Goal: Task Accomplishment & Management: Use online tool/utility

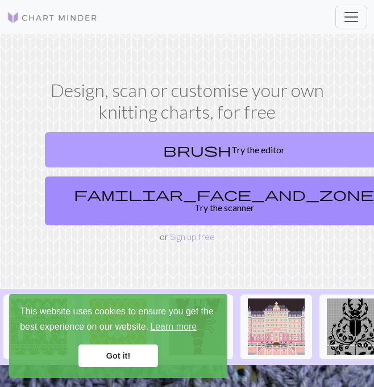
click at [214, 142] on link "brush Try the editor" at bounding box center [224, 149] width 358 height 35
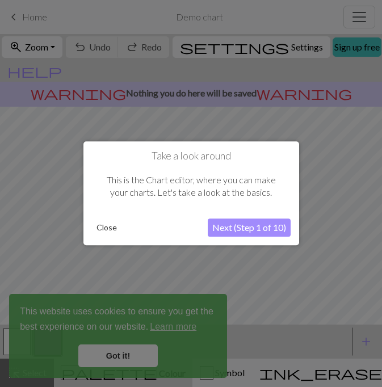
click at [108, 227] on button "Close" at bounding box center [107, 228] width 30 height 17
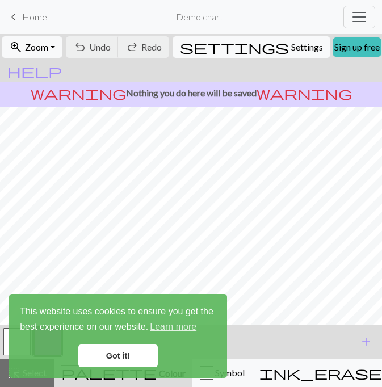
click at [125, 354] on link "Got it!" at bounding box center [118, 356] width 80 height 23
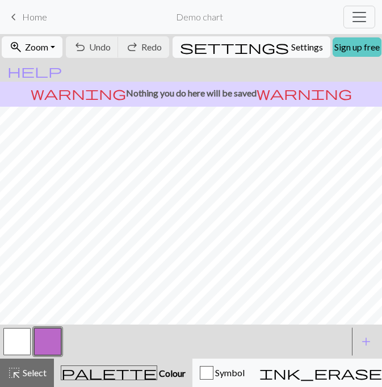
click at [335, 50] on link "Sign up free" at bounding box center [357, 46] width 49 height 19
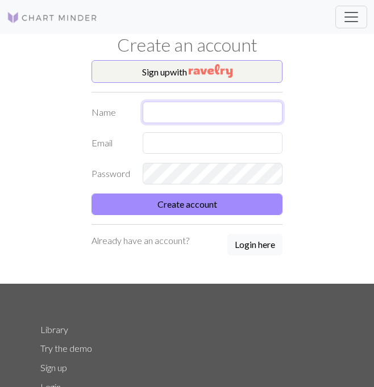
click at [241, 116] on input "text" at bounding box center [213, 113] width 140 height 22
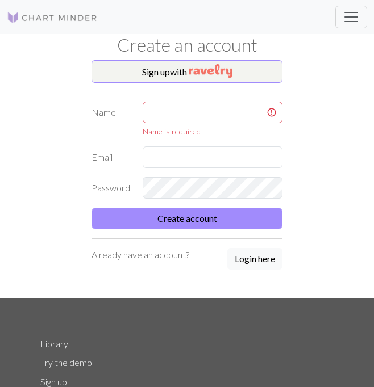
click at [255, 245] on div "Sign up with Name Name is required Email Password Create account Already have a…" at bounding box center [187, 179] width 204 height 238
click at [260, 265] on button "Login here" at bounding box center [254, 259] width 55 height 22
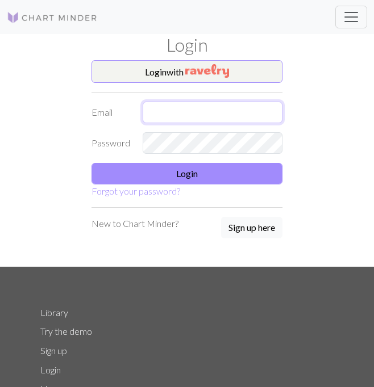
click at [210, 116] on input "text" at bounding box center [213, 113] width 140 height 22
type input "[EMAIL_ADDRESS][DOMAIN_NAME]"
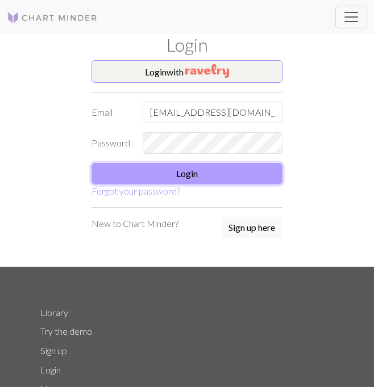
click at [200, 173] on button "Login" at bounding box center [186, 174] width 191 height 22
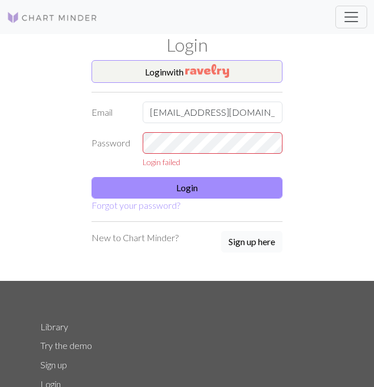
click at [235, 241] on button "Sign up here" at bounding box center [251, 242] width 61 height 22
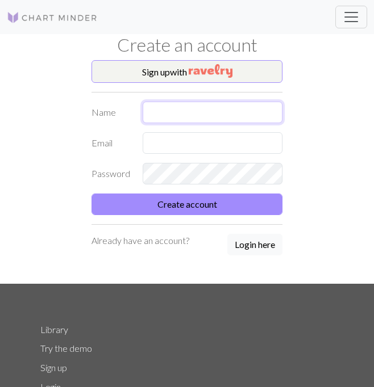
click at [215, 111] on input "text" at bounding box center [213, 113] width 140 height 22
type input "Leo"
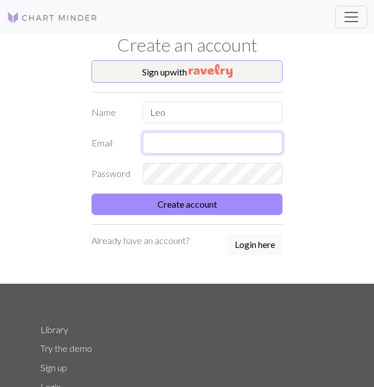
click at [203, 139] on input "text" at bounding box center [213, 143] width 140 height 22
type input "[EMAIL_ADDRESS][DOMAIN_NAME]"
click at [91, 194] on button "Create account" at bounding box center [186, 205] width 191 height 22
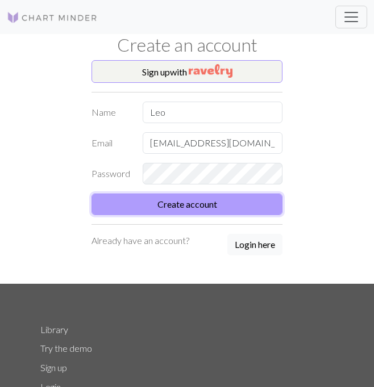
click at [166, 212] on button "Create account" at bounding box center [186, 205] width 191 height 22
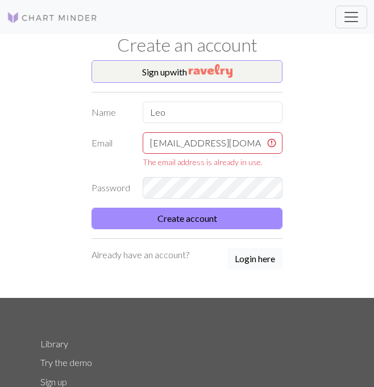
click at [258, 260] on button "Login here" at bounding box center [254, 259] width 55 height 22
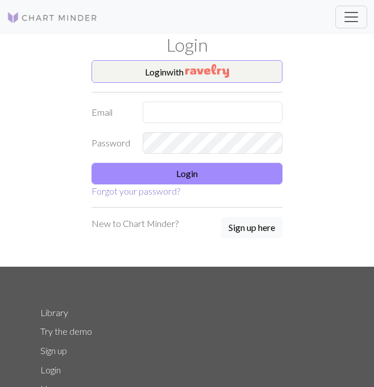
click at [174, 189] on link "Forgot your password?" at bounding box center [135, 191] width 89 height 11
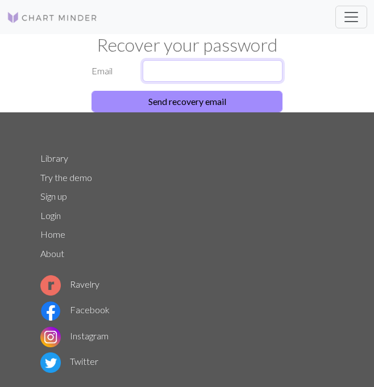
click at [182, 73] on input "text" at bounding box center [213, 71] width 140 height 22
type input "[EMAIL_ADDRESS][DOMAIN_NAME]"
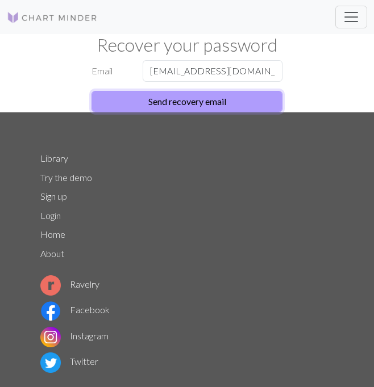
click at [183, 95] on button "Send recovery email" at bounding box center [186, 102] width 191 height 22
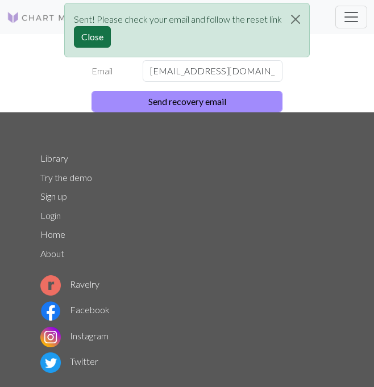
click at [102, 41] on button "Close" at bounding box center [92, 37] width 37 height 22
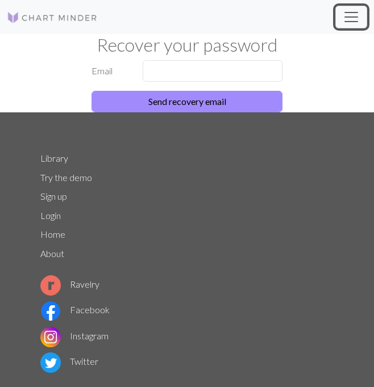
click at [350, 17] on span "Toggle navigation" at bounding box center [350, 17] width 17 height 17
click at [59, 304] on div "Library Try the demo Sign up Login Home About Ravelry Facebook Instagram Twitte…" at bounding box center [187, 316] width 307 height 335
click at [51, 218] on link "Login" at bounding box center [50, 215] width 20 height 11
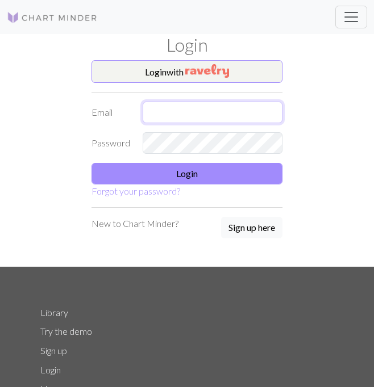
click at [179, 108] on input "text" at bounding box center [213, 113] width 140 height 22
type input "[EMAIL_ADDRESS][DOMAIN_NAME]"
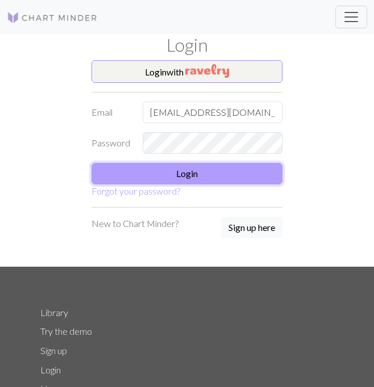
click at [170, 181] on button "Login" at bounding box center [186, 174] width 191 height 22
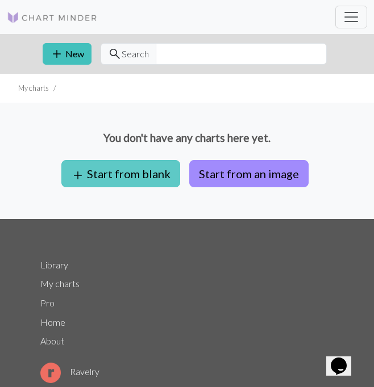
click at [155, 169] on button "add Start from blank" at bounding box center [120, 173] width 119 height 27
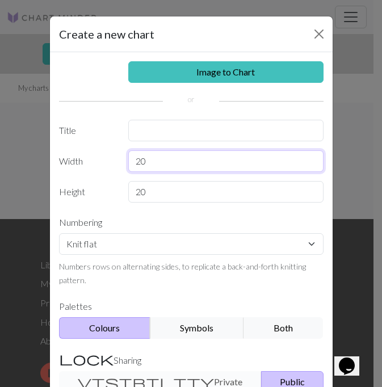
click at [155, 169] on input "20" at bounding box center [225, 162] width 195 height 22
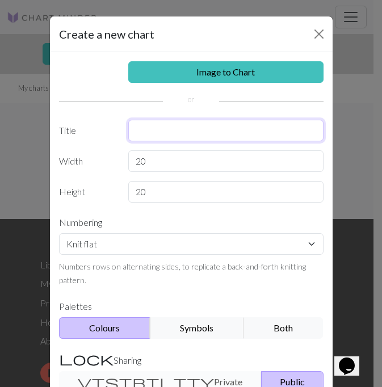
click at [157, 125] on input "text" at bounding box center [225, 131] width 195 height 22
type input "Curtain"
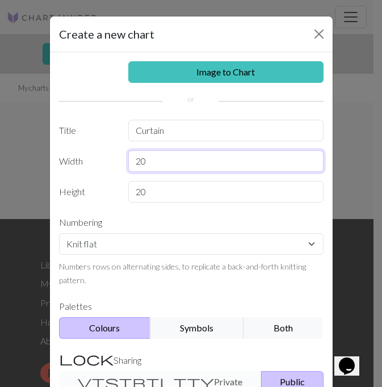
click at [152, 160] on input "20" at bounding box center [225, 162] width 195 height 22
type input "2"
type input "100"
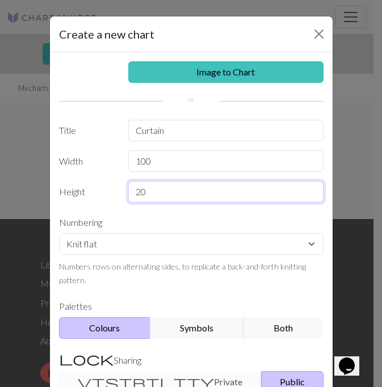
click at [152, 190] on input "20" at bounding box center [225, 192] width 195 height 22
type input "2"
type input "50"
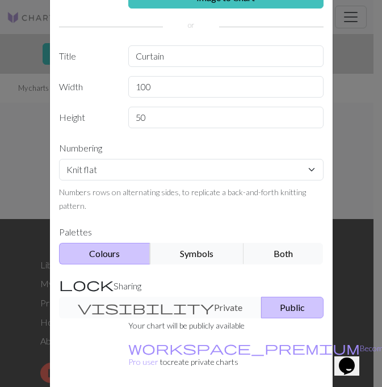
scroll to position [89, 0]
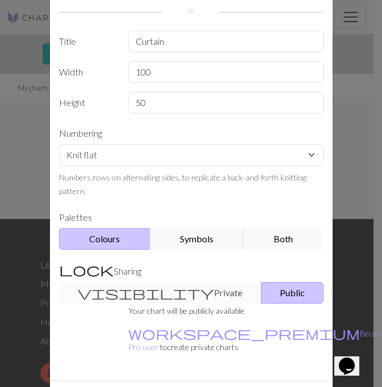
click at [150, 290] on div "visibility Private Public" at bounding box center [191, 293] width 278 height 22
click at [129, 295] on div "visibility Private Public" at bounding box center [191, 293] width 278 height 22
click at [108, 290] on div "visibility Private Public" at bounding box center [191, 293] width 278 height 22
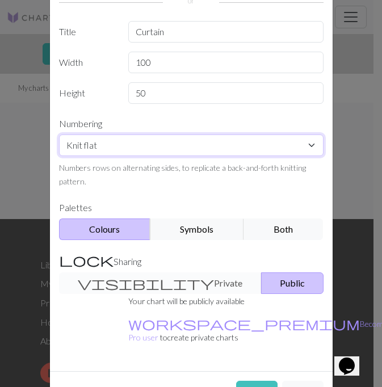
click at [308, 145] on select "Knit flat Knit in the round Lace knitting Cross stitch" at bounding box center [191, 146] width 265 height 22
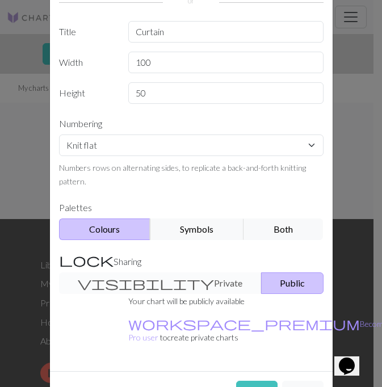
scroll to position [126, 0]
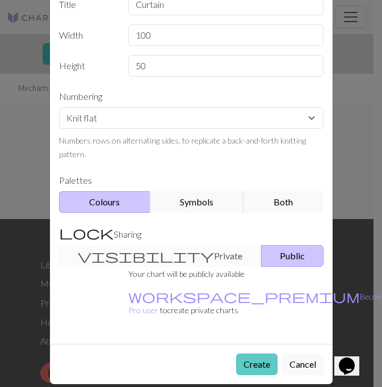
click at [251, 354] on button "Create" at bounding box center [256, 365] width 41 height 22
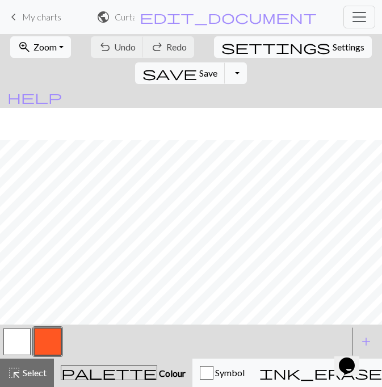
scroll to position [363, 0]
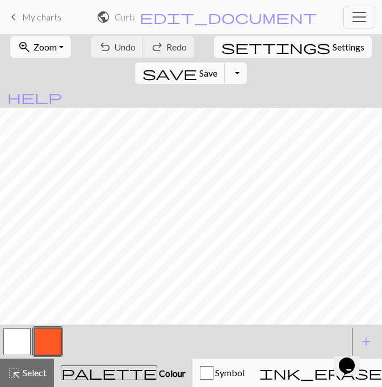
click at [83, 371] on span "palette" at bounding box center [108, 373] width 95 height 16
click at [50, 344] on button "button" at bounding box center [47, 341] width 27 height 27
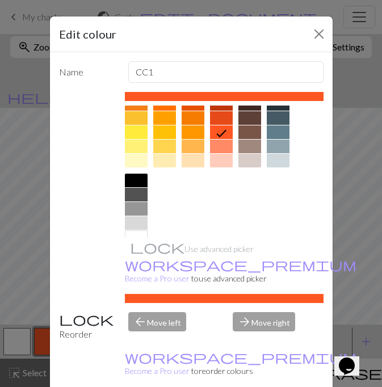
scroll to position [178, 0]
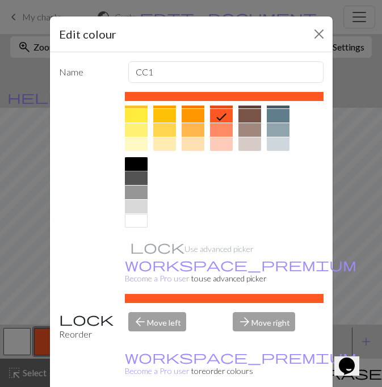
click at [125, 161] on div at bounding box center [136, 164] width 23 height 14
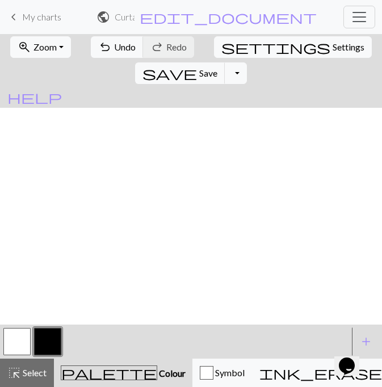
scroll to position [0, 0]
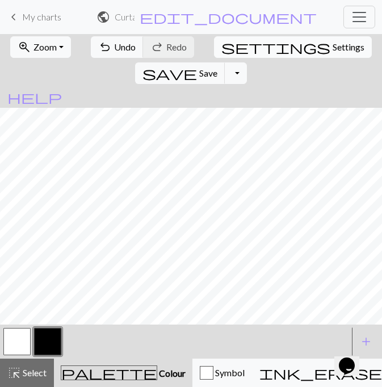
click at [333, 50] on span "Settings" at bounding box center [349, 47] width 32 height 14
select select "aran"
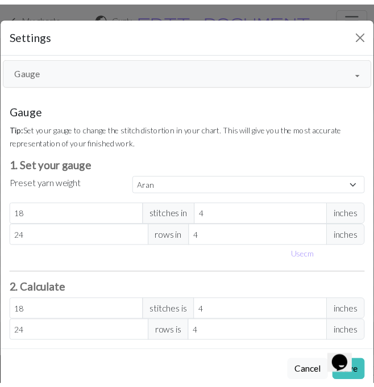
scroll to position [22, 0]
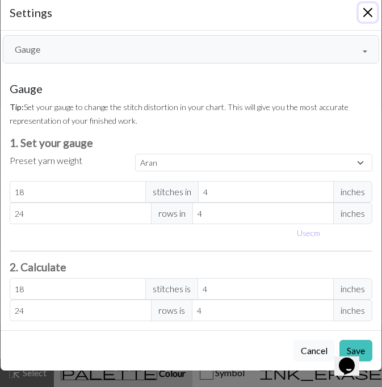
click at [359, 14] on button "Close" at bounding box center [368, 12] width 18 height 18
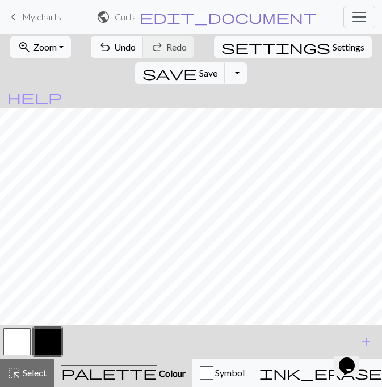
click at [249, 18] on span "edit_document" at bounding box center [228, 17] width 177 height 16
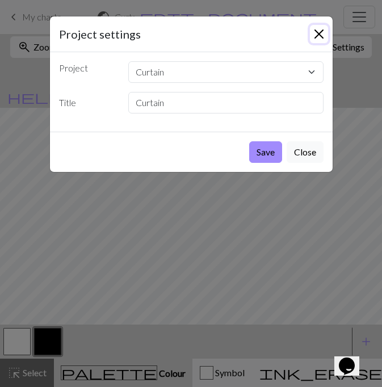
click at [321, 34] on button "Close" at bounding box center [319, 34] width 18 height 18
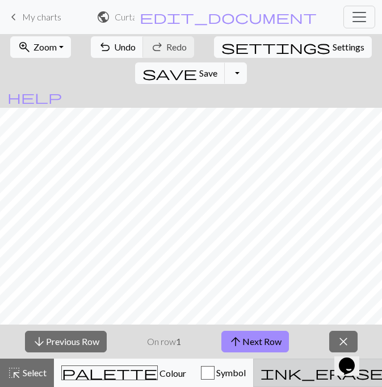
click at [261, 366] on span "ink_eraser" at bounding box center [329, 373] width 136 height 16
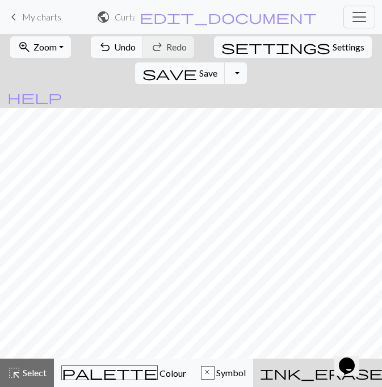
click at [14, 17] on span "keyboard_arrow_left" at bounding box center [14, 17] width 14 height 16
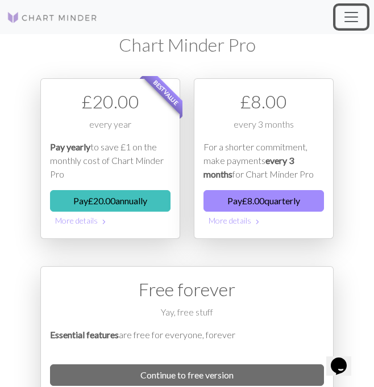
click at [356, 10] on span "Toggle navigation" at bounding box center [350, 17] width 17 height 17
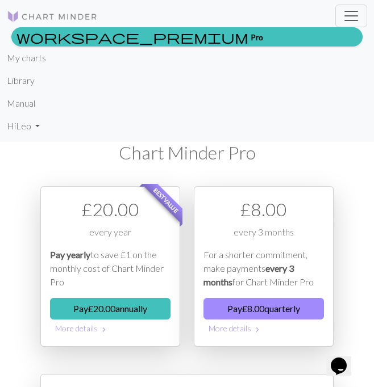
click at [50, 62] on li "My charts" at bounding box center [187, 58] width 360 height 23
click at [35, 64] on link "My charts" at bounding box center [26, 58] width 39 height 23
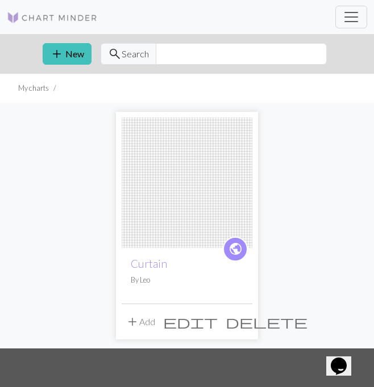
click at [240, 321] on span "delete" at bounding box center [266, 322] width 82 height 16
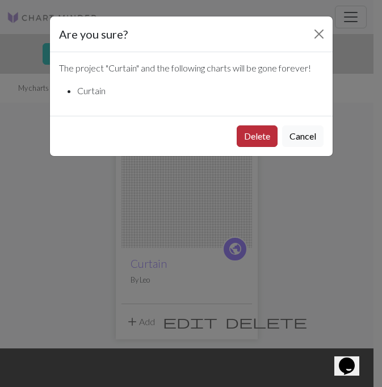
click at [264, 130] on button "Delete" at bounding box center [257, 137] width 41 height 22
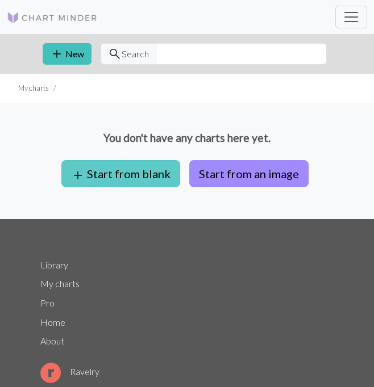
click at [149, 170] on button "add Start from blank" at bounding box center [120, 173] width 119 height 27
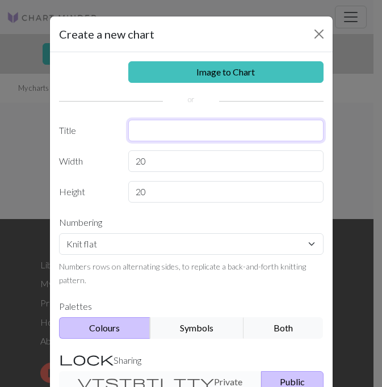
click at [153, 133] on input "text" at bounding box center [225, 131] width 195 height 22
type input "Curtain"
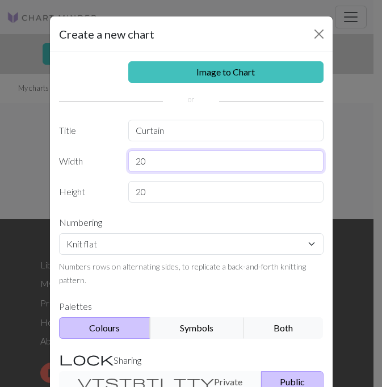
click at [149, 157] on input "20" at bounding box center [225, 162] width 195 height 22
type input "2"
type input "105"
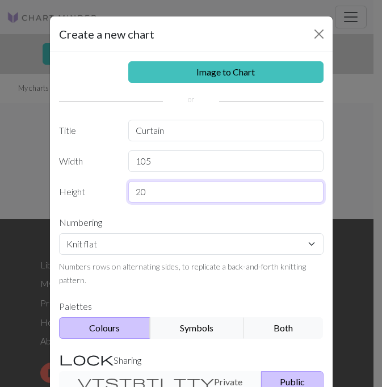
click at [154, 197] on input "20" at bounding box center [225, 192] width 195 height 22
type input "2"
type input "55"
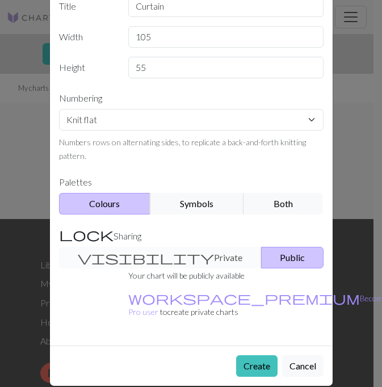
scroll to position [126, 0]
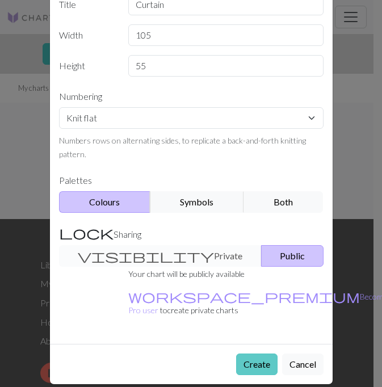
click at [244, 354] on button "Create" at bounding box center [256, 365] width 41 height 22
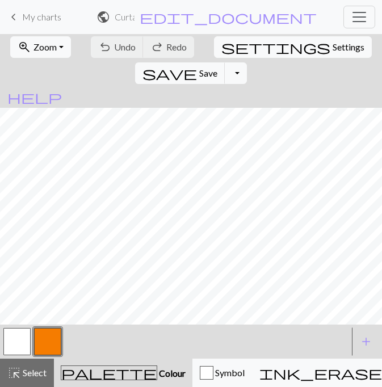
click at [79, 374] on span "palette" at bounding box center [108, 373] width 95 height 16
click at [53, 336] on button "button" at bounding box center [47, 341] width 27 height 27
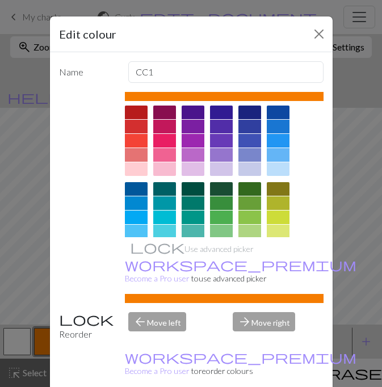
scroll to position [178, 0]
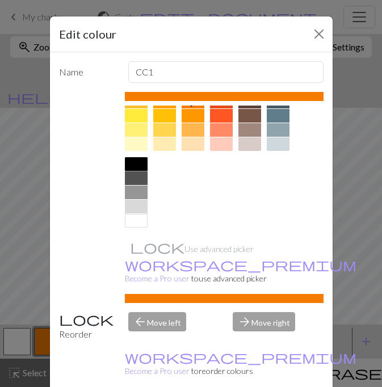
click at [127, 165] on div at bounding box center [136, 164] width 23 height 14
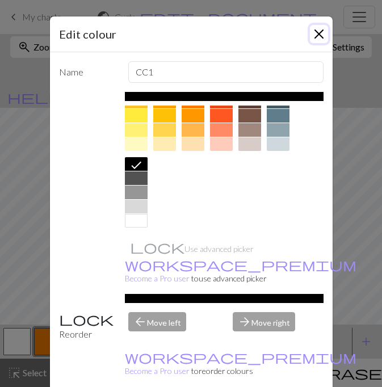
click at [316, 28] on button "Close" at bounding box center [319, 34] width 18 height 18
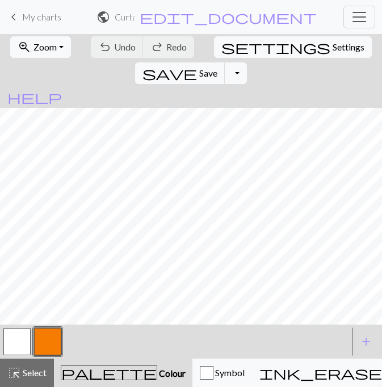
click at [80, 370] on span "palette" at bounding box center [108, 373] width 95 height 16
click at [42, 342] on button "button" at bounding box center [47, 341] width 27 height 27
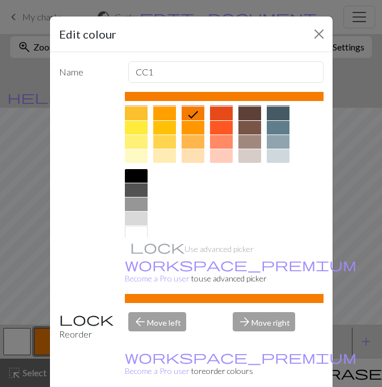
scroll to position [168, 0]
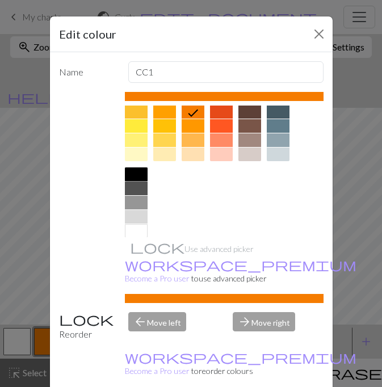
click at [130, 176] on div at bounding box center [136, 175] width 23 height 14
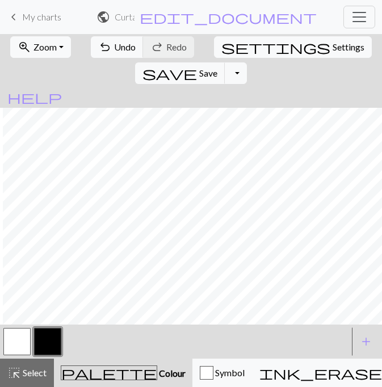
scroll to position [0, 631]
click at [109, 38] on button "undo Undo Undo" at bounding box center [117, 47] width 53 height 22
click at [157, 376] on span "Colour" at bounding box center [171, 373] width 28 height 11
click at [81, 371] on span "palette" at bounding box center [108, 373] width 95 height 16
click at [56, 343] on button "button" at bounding box center [47, 341] width 27 height 27
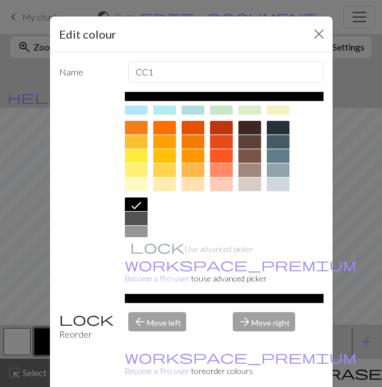
scroll to position [149, 0]
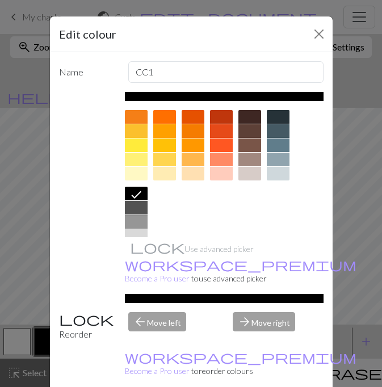
click at [274, 119] on div at bounding box center [278, 117] width 23 height 14
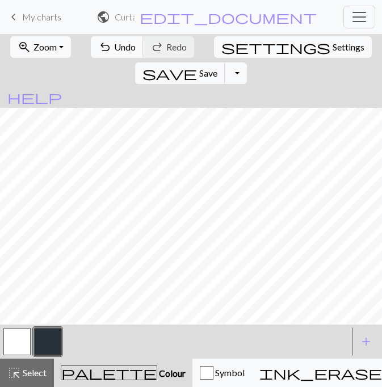
click at [157, 369] on span "Colour" at bounding box center [171, 373] width 28 height 11
click at [76, 370] on span "palette" at bounding box center [108, 373] width 95 height 16
click at [53, 350] on button "button" at bounding box center [47, 341] width 27 height 27
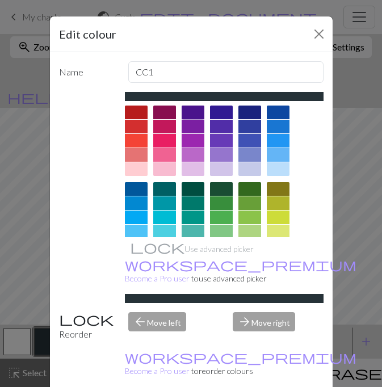
click at [192, 107] on div at bounding box center [193, 113] width 23 height 14
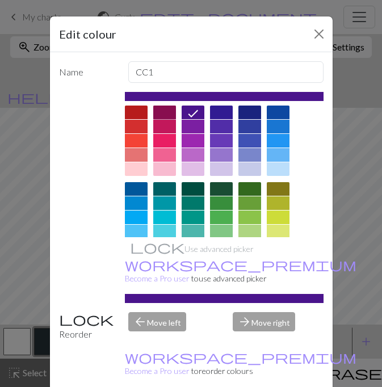
click at [165, 108] on div at bounding box center [164, 113] width 23 height 14
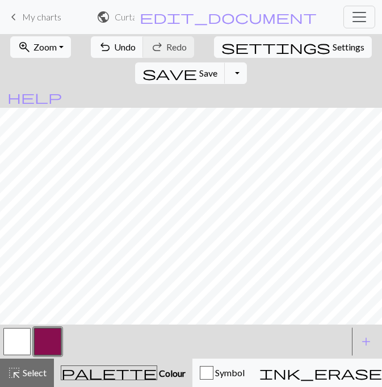
scroll to position [0, 0]
drag, startPoint x: 73, startPoint y: 325, endPoint x: 84, endPoint y: 325, distance: 10.8
click at [84, 325] on div "< >" at bounding box center [175, 342] width 347 height 34
click at [116, 45] on span "Undo" at bounding box center [125, 46] width 22 height 11
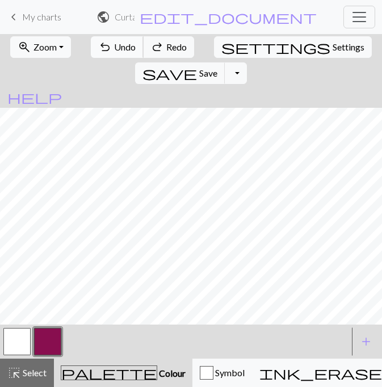
click at [116, 45] on span "Undo" at bounding box center [125, 46] width 22 height 11
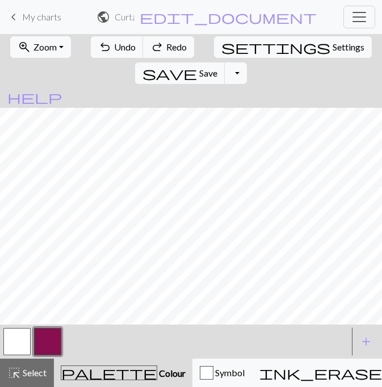
scroll to position [0, 860]
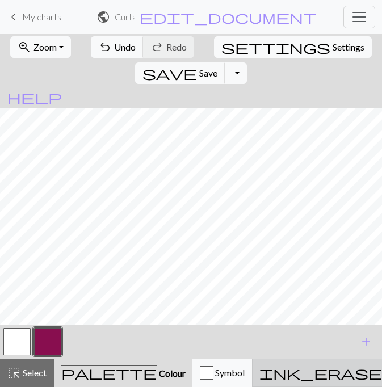
click at [260, 370] on span "ink_eraser" at bounding box center [328, 373] width 136 height 16
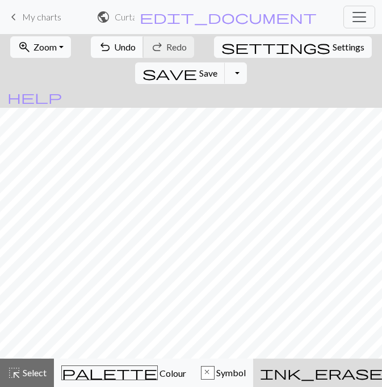
click at [118, 44] on span "Undo" at bounding box center [125, 46] width 22 height 11
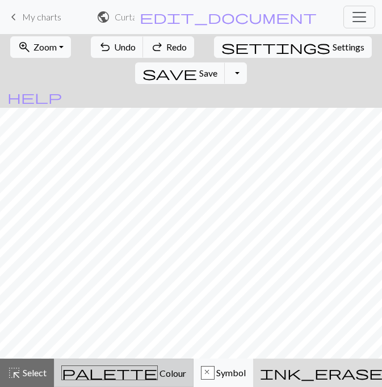
click at [82, 366] on span "palette" at bounding box center [109, 373] width 95 height 16
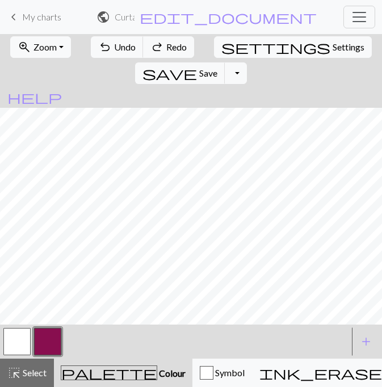
click at [50, 334] on button "button" at bounding box center [47, 341] width 27 height 27
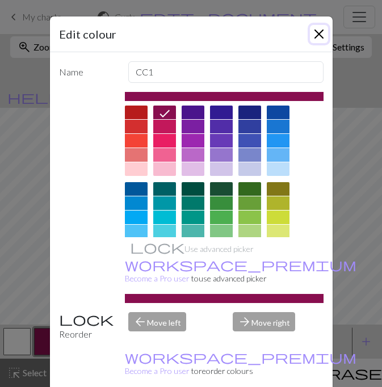
click at [312, 31] on button "Close" at bounding box center [319, 34] width 18 height 18
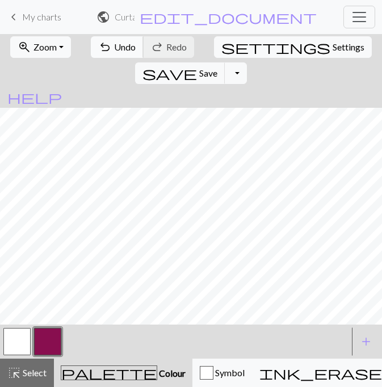
click at [120, 43] on span "Undo" at bounding box center [125, 46] width 22 height 11
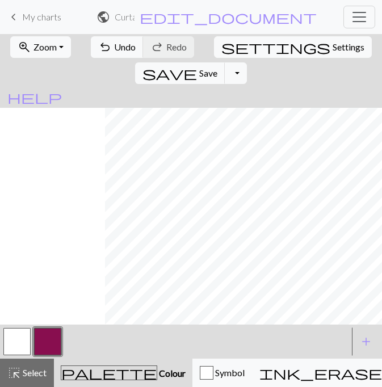
scroll to position [0, 1275]
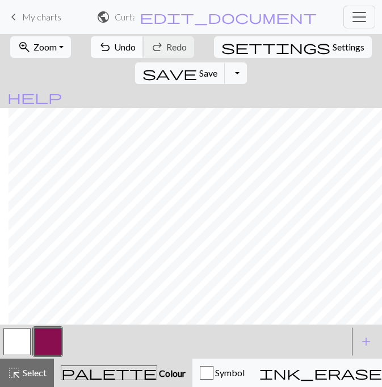
click at [114, 51] on span "Undo" at bounding box center [125, 46] width 22 height 11
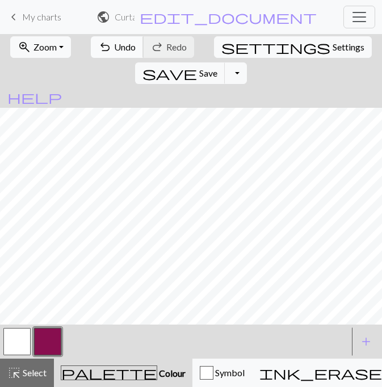
click at [114, 49] on span "Undo" at bounding box center [125, 46] width 22 height 11
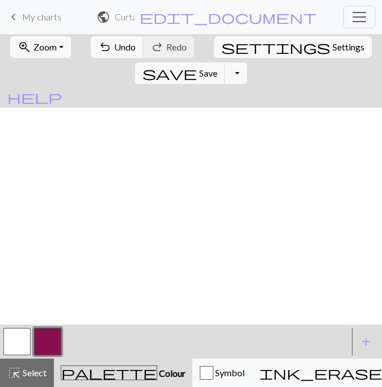
scroll to position [420, 0]
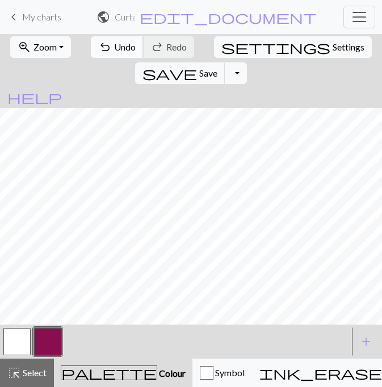
click at [99, 47] on span "undo" at bounding box center [105, 47] width 14 height 16
click at [117, 49] on span "Undo" at bounding box center [125, 46] width 22 height 11
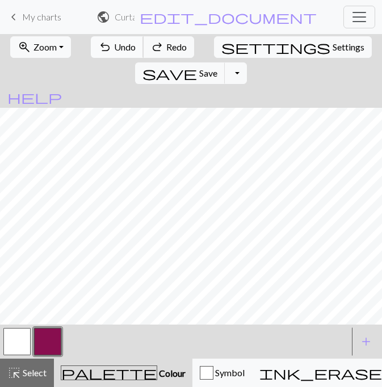
click at [117, 49] on span "Undo" at bounding box center [125, 46] width 22 height 11
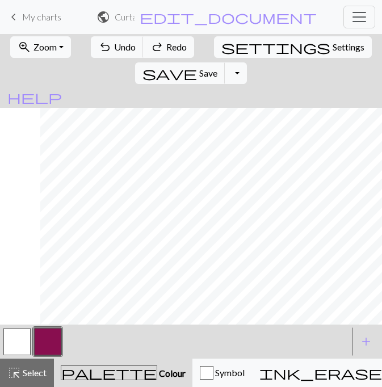
scroll to position [420, 1275]
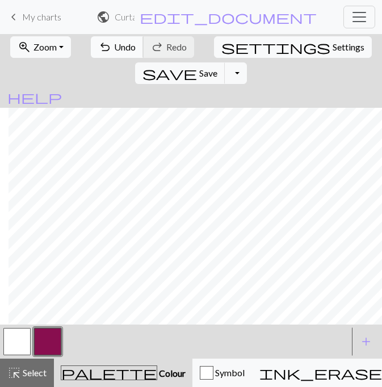
click at [106, 54] on button "undo Undo Undo" at bounding box center [117, 47] width 53 height 22
click at [58, 43] on button "zoom_in Zoom Zoom" at bounding box center [40, 47] width 61 height 22
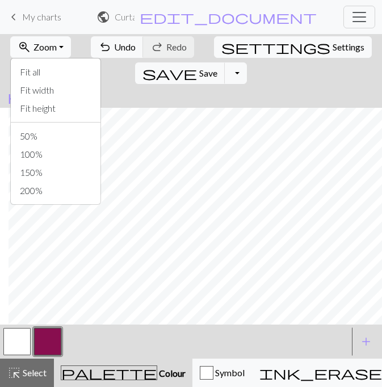
click at [58, 43] on button "zoom_in Zoom Zoom" at bounding box center [40, 47] width 61 height 22
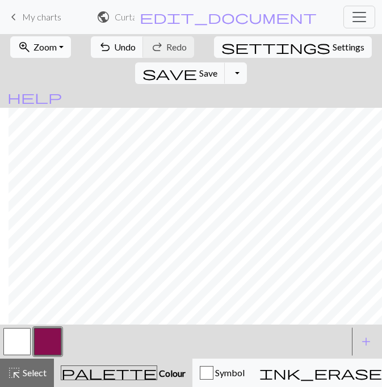
click at [58, 43] on button "zoom_in Zoom Zoom" at bounding box center [40, 47] width 61 height 22
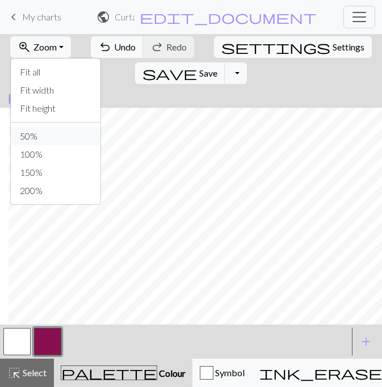
click at [47, 136] on button "50%" at bounding box center [56, 136] width 90 height 18
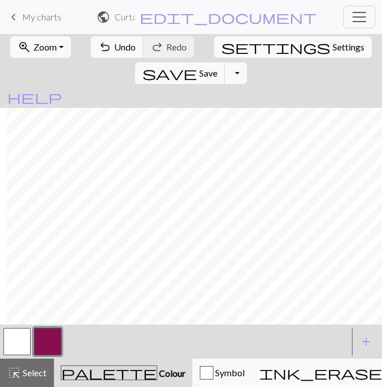
scroll to position [96, 298]
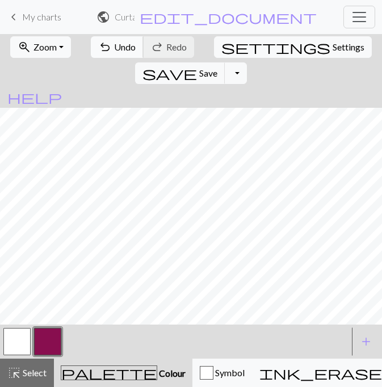
click at [114, 48] on span "Undo" at bounding box center [125, 46] width 22 height 11
click at [117, 51] on span "Undo" at bounding box center [125, 46] width 22 height 11
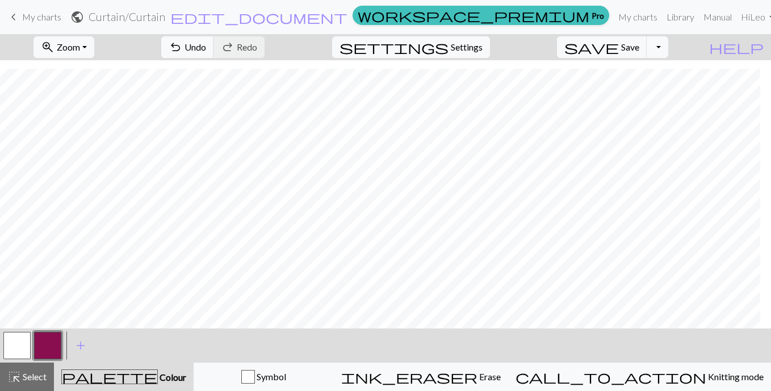
scroll to position [93, 31]
click at [9, 340] on button "button" at bounding box center [16, 345] width 27 height 27
click at [47, 348] on button "button" at bounding box center [47, 345] width 27 height 27
click at [49, 350] on button "button" at bounding box center [47, 345] width 27 height 27
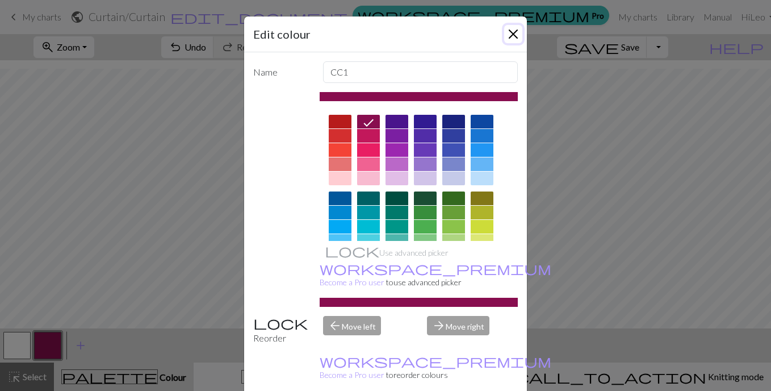
click at [373, 32] on button "Close" at bounding box center [513, 34] width 18 height 18
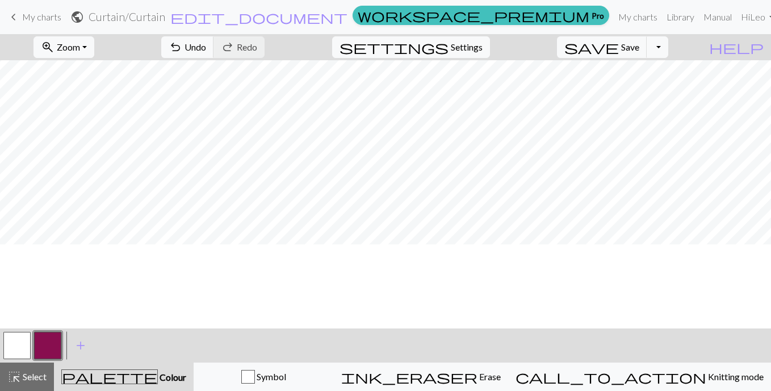
scroll to position [0, 31]
click at [373, 40] on span "save" at bounding box center [592, 47] width 55 height 16
click at [373, 46] on span "save" at bounding box center [592, 47] width 55 height 16
